Goal: Navigation & Orientation: Find specific page/section

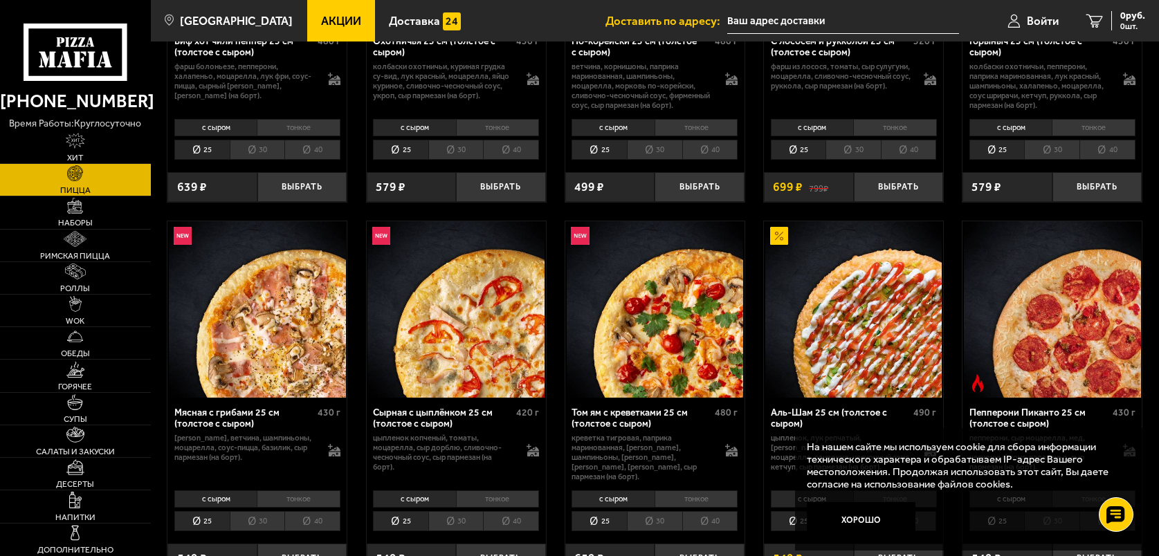
scroll to position [277, 0]
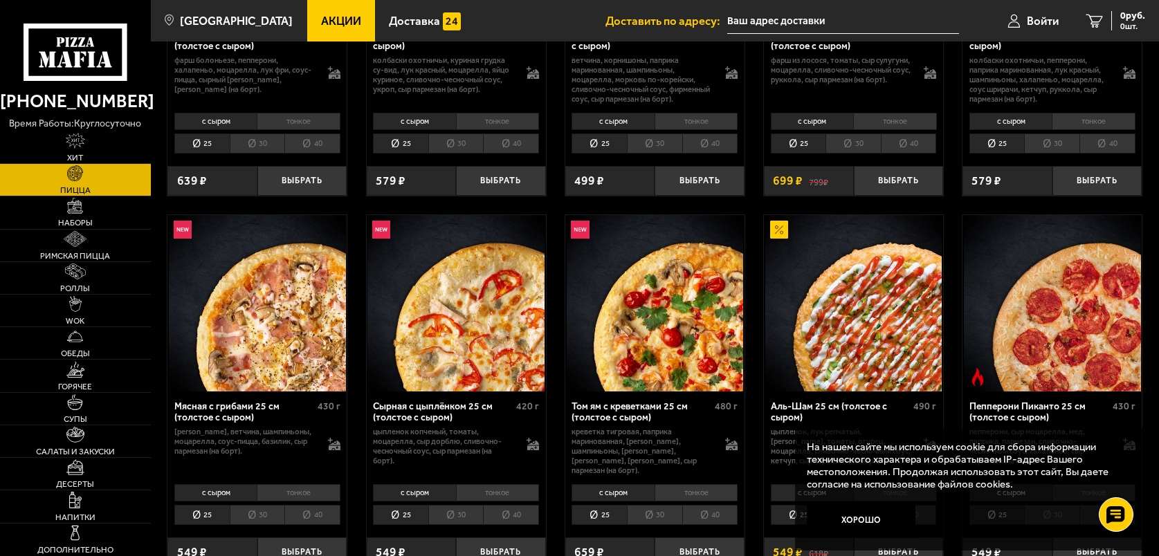
click at [322, 19] on span "Акции" at bounding box center [341, 21] width 40 height 12
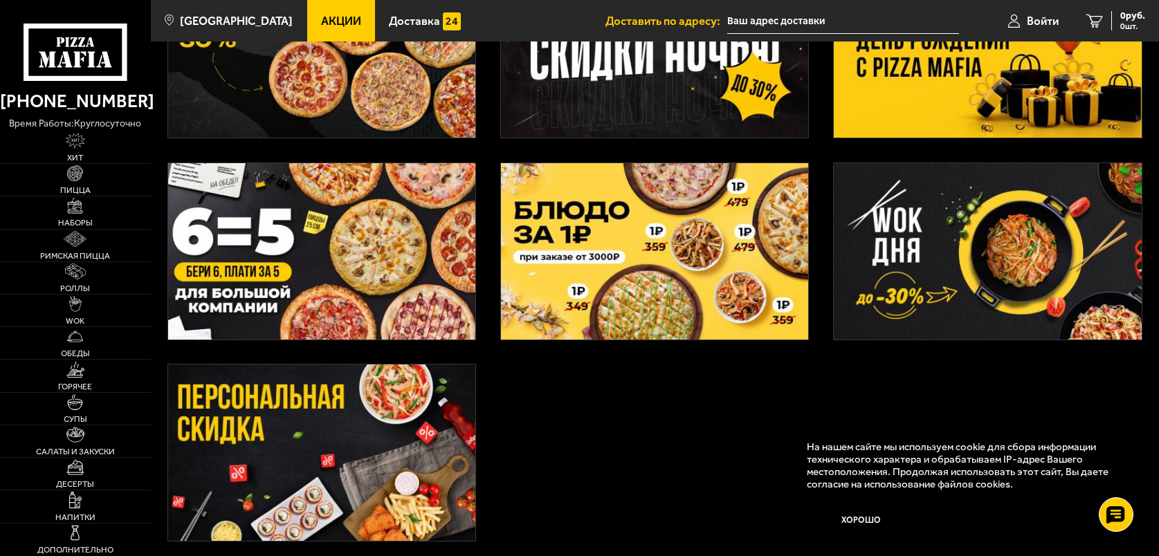
scroll to position [277, 0]
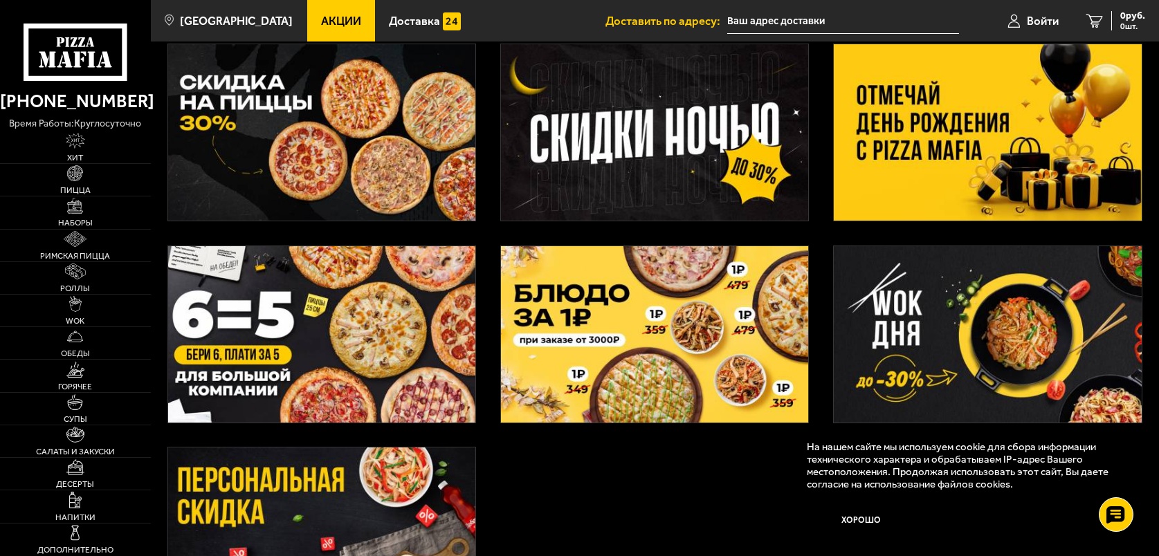
click at [1003, 95] on img at bounding box center [987, 132] width 307 height 176
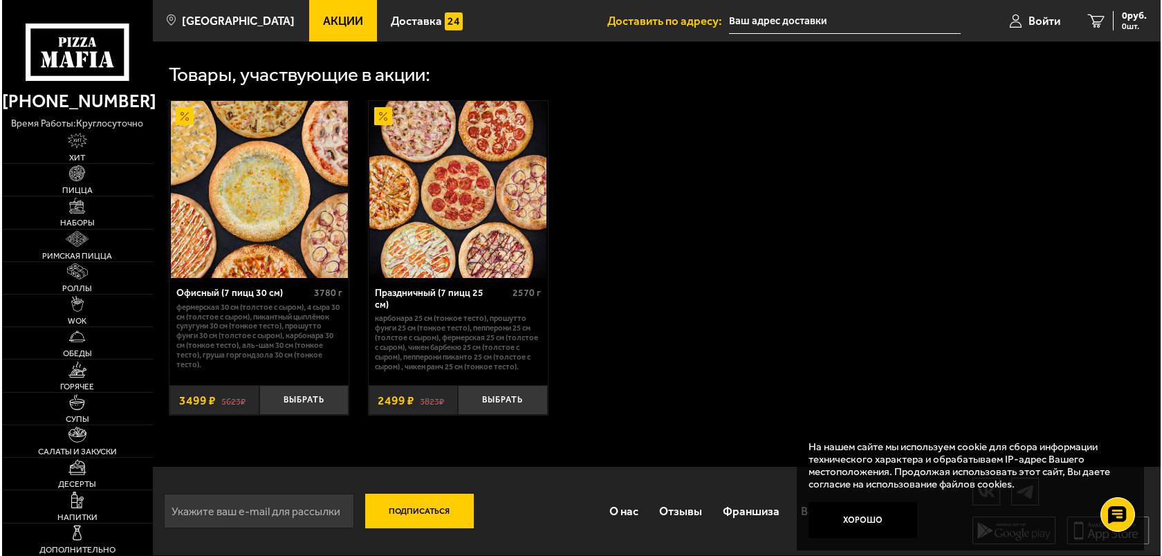
scroll to position [761, 0]
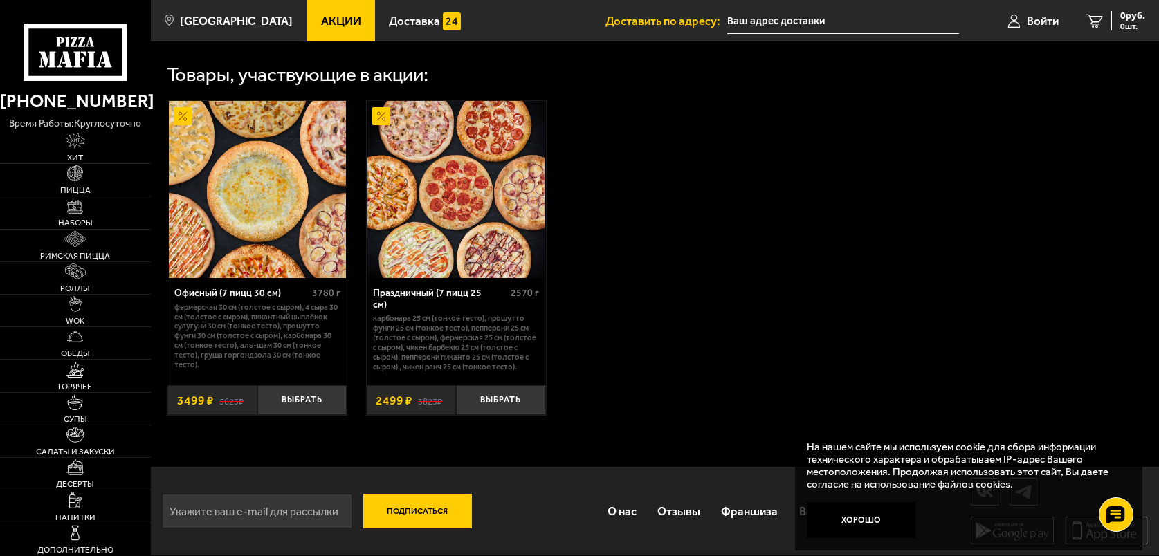
click at [258, 228] on img at bounding box center [257, 189] width 177 height 177
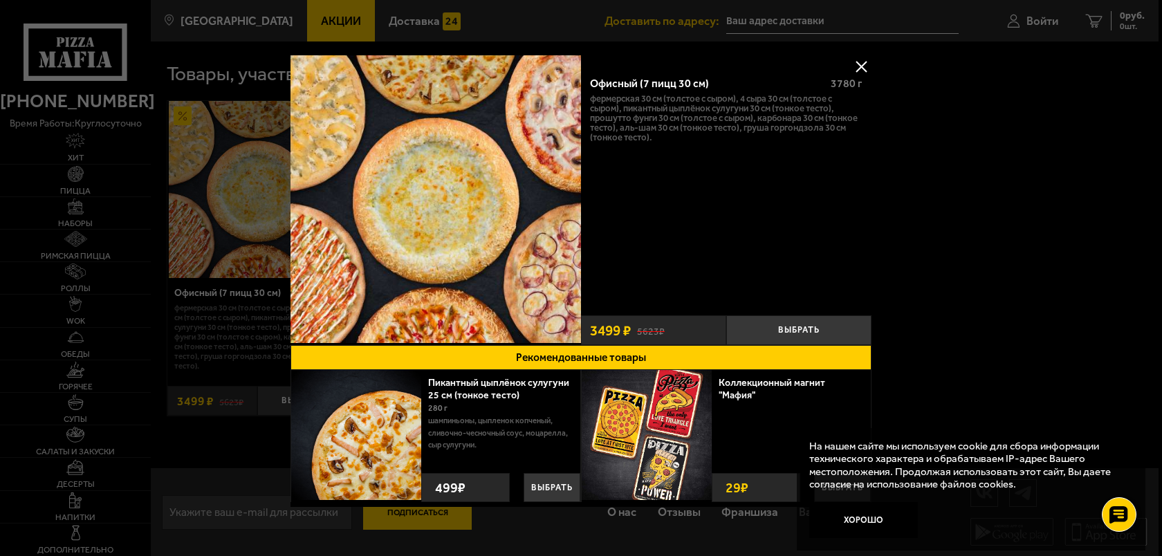
scroll to position [0, 0]
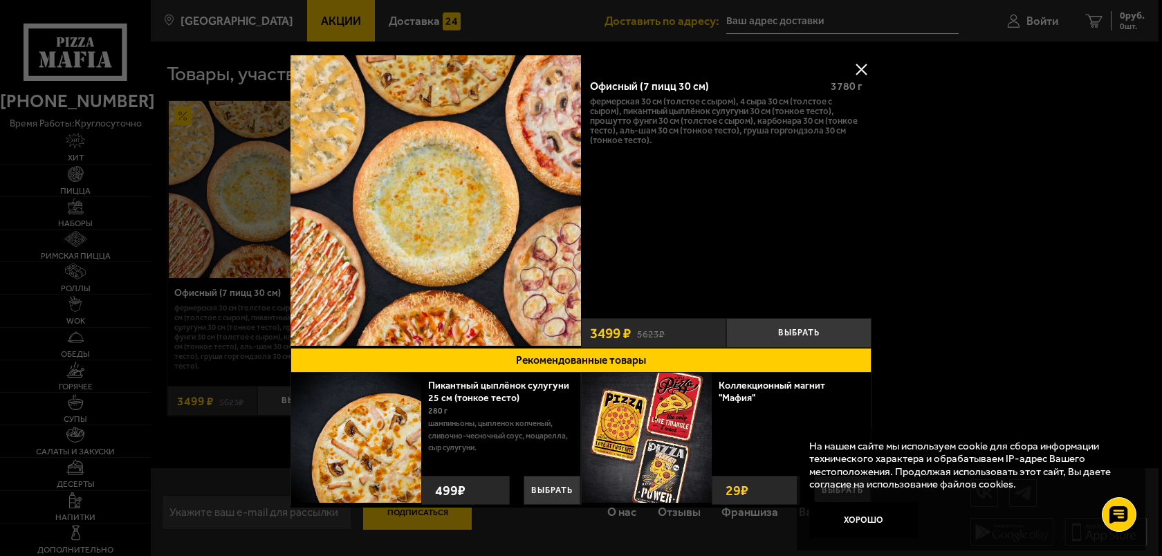
click at [855, 68] on button at bounding box center [861, 69] width 21 height 21
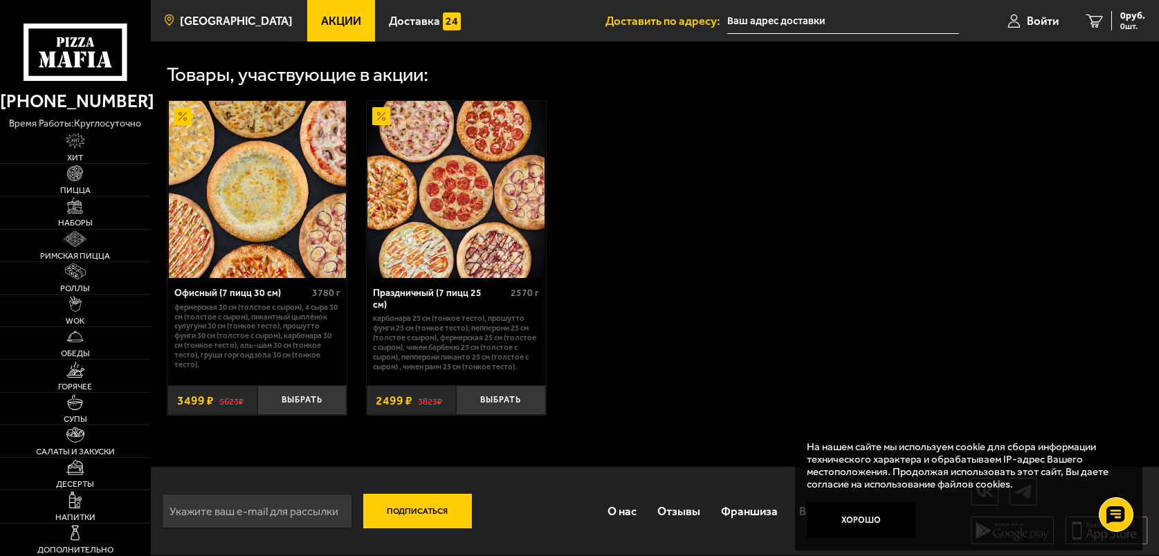
click at [208, 17] on span "[GEOGRAPHIC_DATA]" at bounding box center [236, 21] width 113 height 12
